Goal: Task Accomplishment & Management: Manage account settings

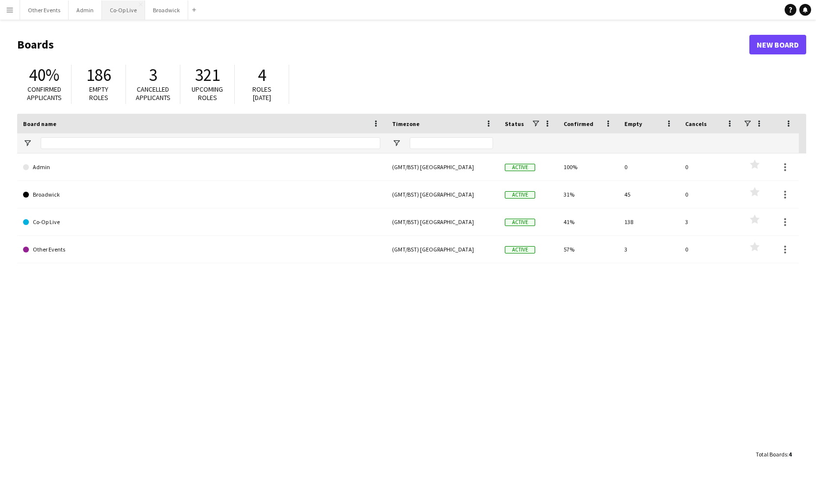
click at [121, 11] on button "Co-Op Live Close" at bounding box center [123, 9] width 43 height 19
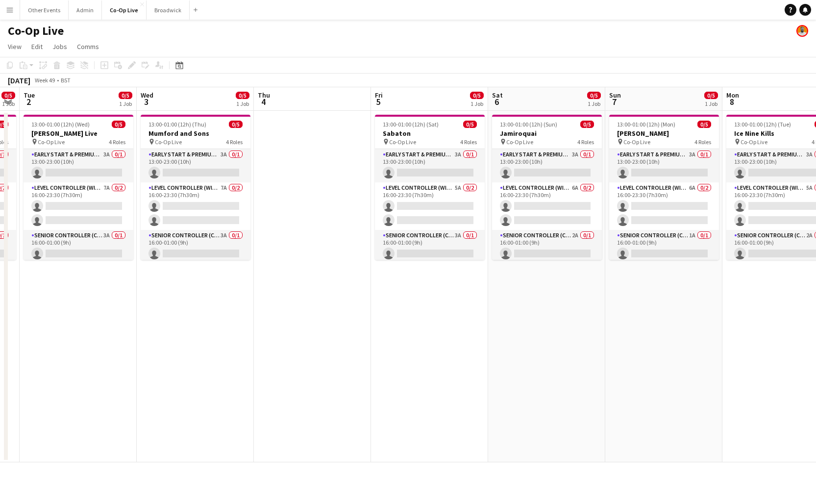
scroll to position [0, 334]
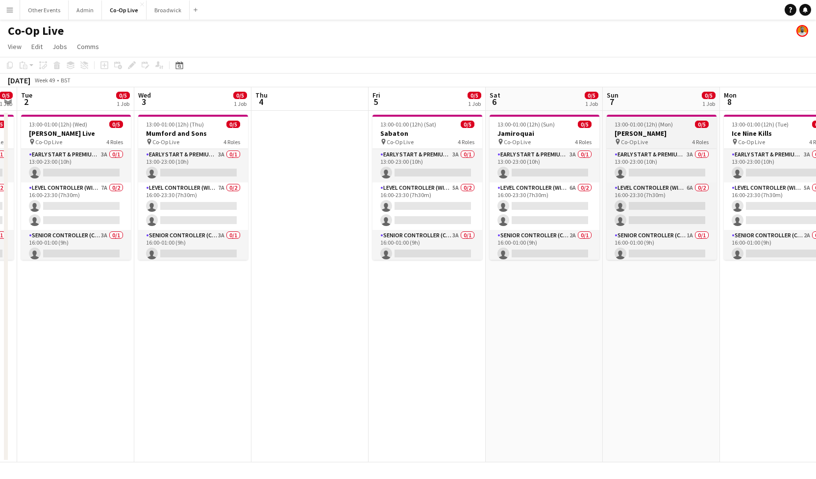
click at [675, 140] on div "pin Co-Op Live 4 Roles" at bounding box center [661, 142] width 110 height 8
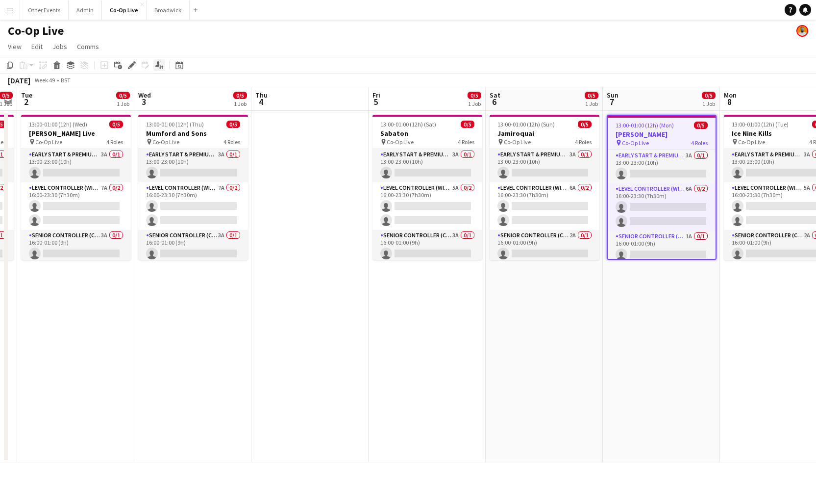
click at [156, 65] on icon "Applicants" at bounding box center [159, 65] width 8 height 8
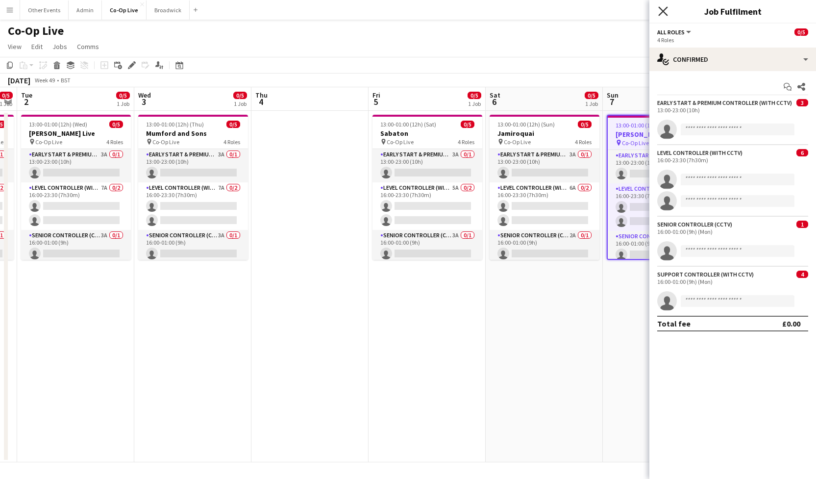
click at [660, 10] on icon "Close pop-in" at bounding box center [662, 10] width 9 height 9
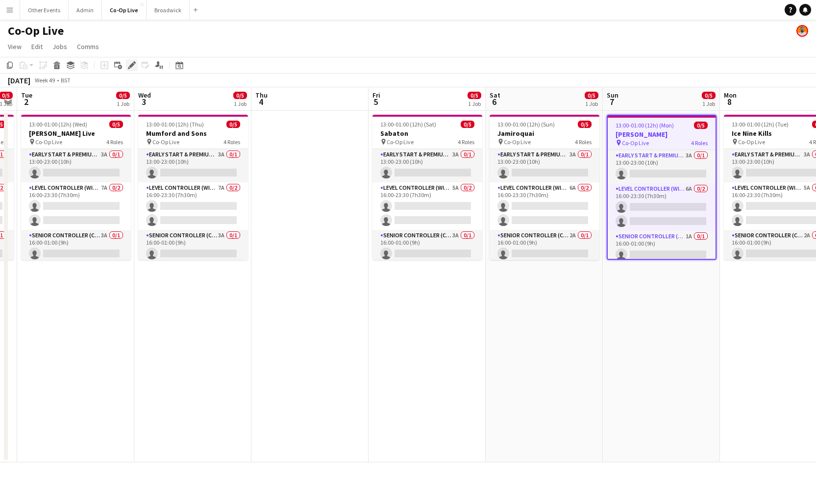
click at [127, 60] on div "Edit" at bounding box center [132, 65] width 12 height 12
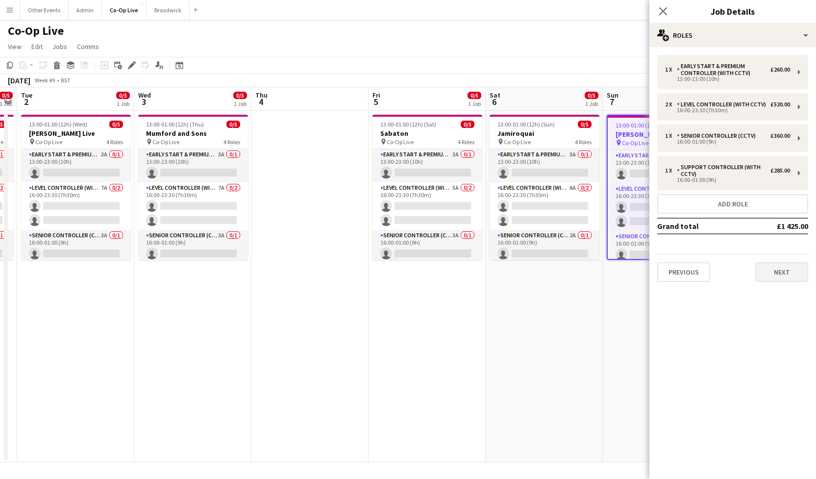
click at [788, 268] on button "Next" at bounding box center [781, 272] width 53 height 20
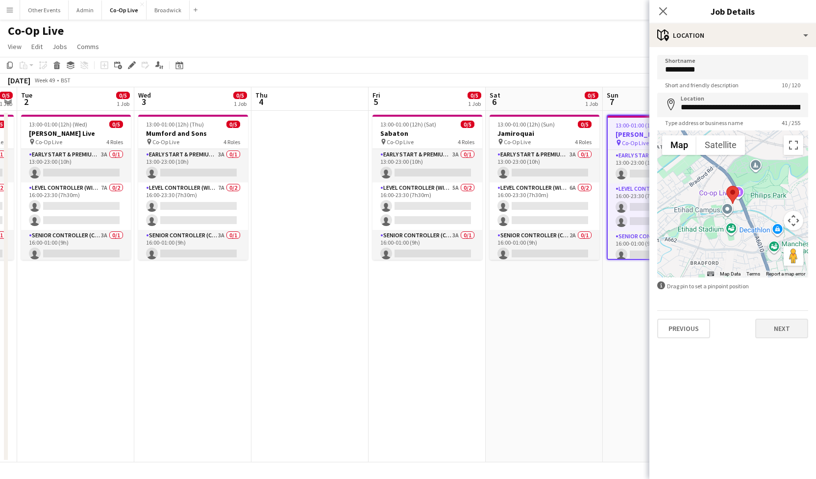
click at [787, 322] on button "Next" at bounding box center [781, 328] width 53 height 20
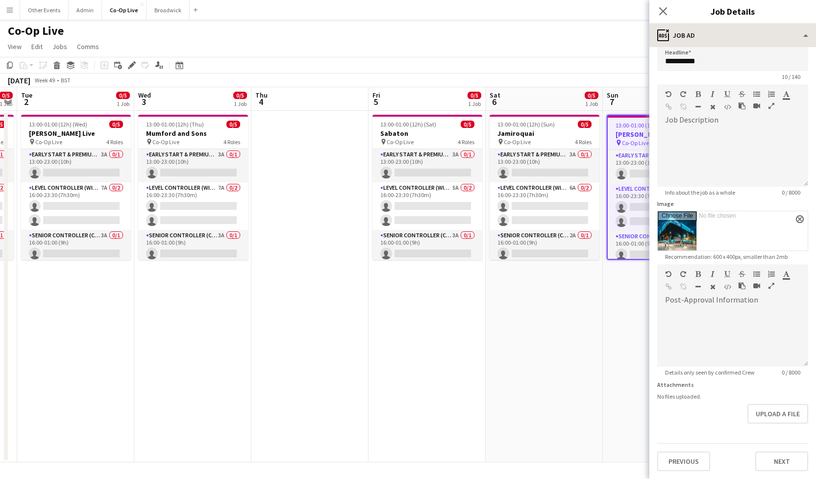
scroll to position [8, 0]
click at [662, 11] on icon "Close pop-in" at bounding box center [662, 10] width 9 height 9
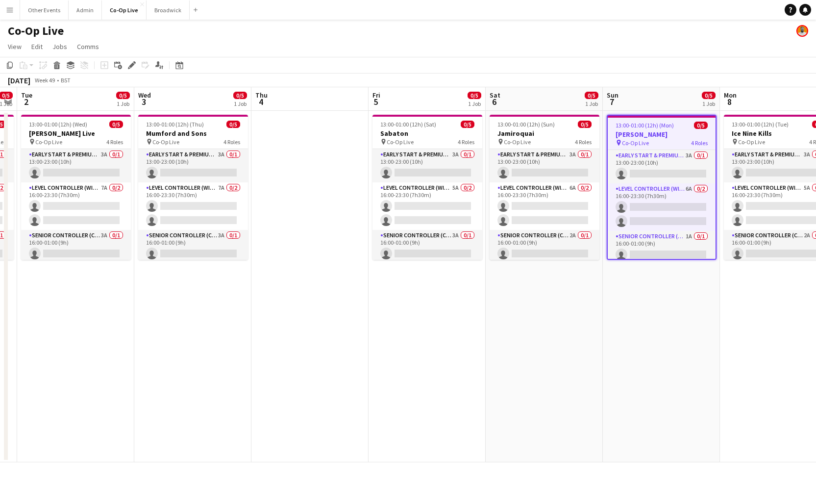
click at [677, 45] on app-page-menu "View Day view expanded Day view collapsed Month view Date picker Jump to [DATE]…" at bounding box center [408, 47] width 816 height 19
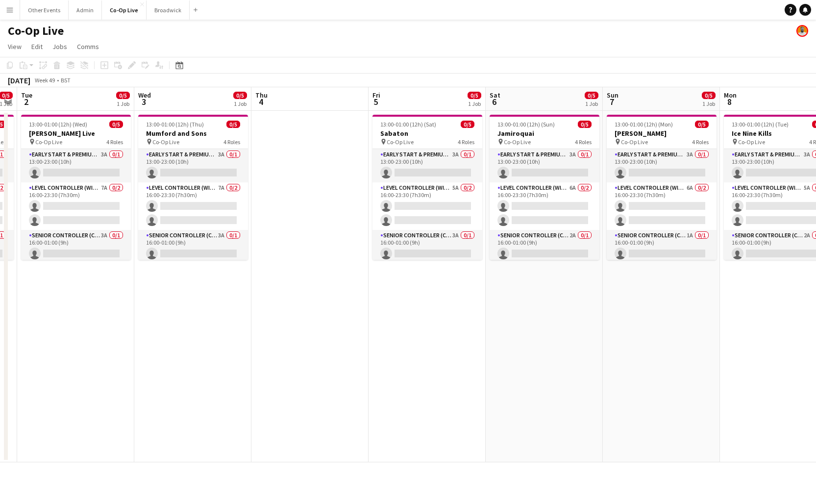
click at [643, 42] on app-page-menu "View Day view expanded Day view collapsed Month view Date picker Jump to [DATE]…" at bounding box center [408, 47] width 816 height 19
click at [655, 44] on app-page-menu "View Day view expanded Day view collapsed Month view Date picker Jump to [DATE]…" at bounding box center [408, 47] width 816 height 19
